Goal: Task Accomplishment & Management: Use online tool/utility

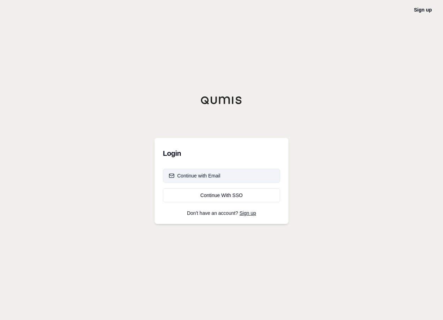
click at [186, 173] on div "Continue with Email" at bounding box center [195, 175] width 52 height 7
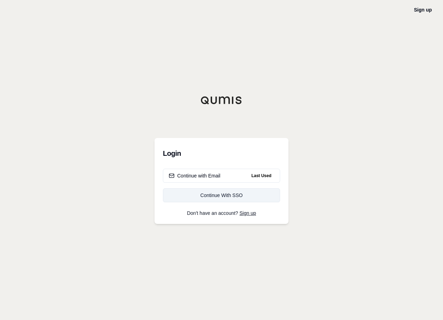
click at [227, 193] on div "Continue With SSO" at bounding box center [221, 195] width 105 height 7
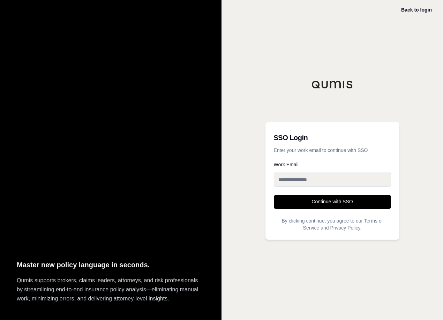
click at [281, 180] on input "Work Email" at bounding box center [332, 179] width 117 height 14
type input "**********"
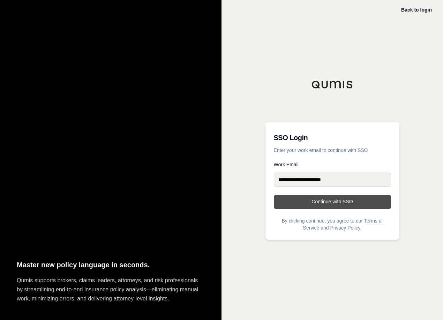
click at [314, 206] on button "Continue with SSO" at bounding box center [332, 202] width 117 height 14
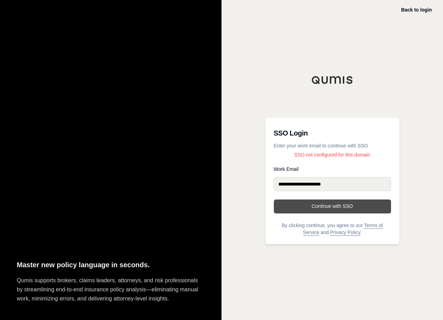
click at [342, 206] on button "Continue with SSO" at bounding box center [332, 206] width 117 height 14
